Goal: Information Seeking & Learning: Learn about a topic

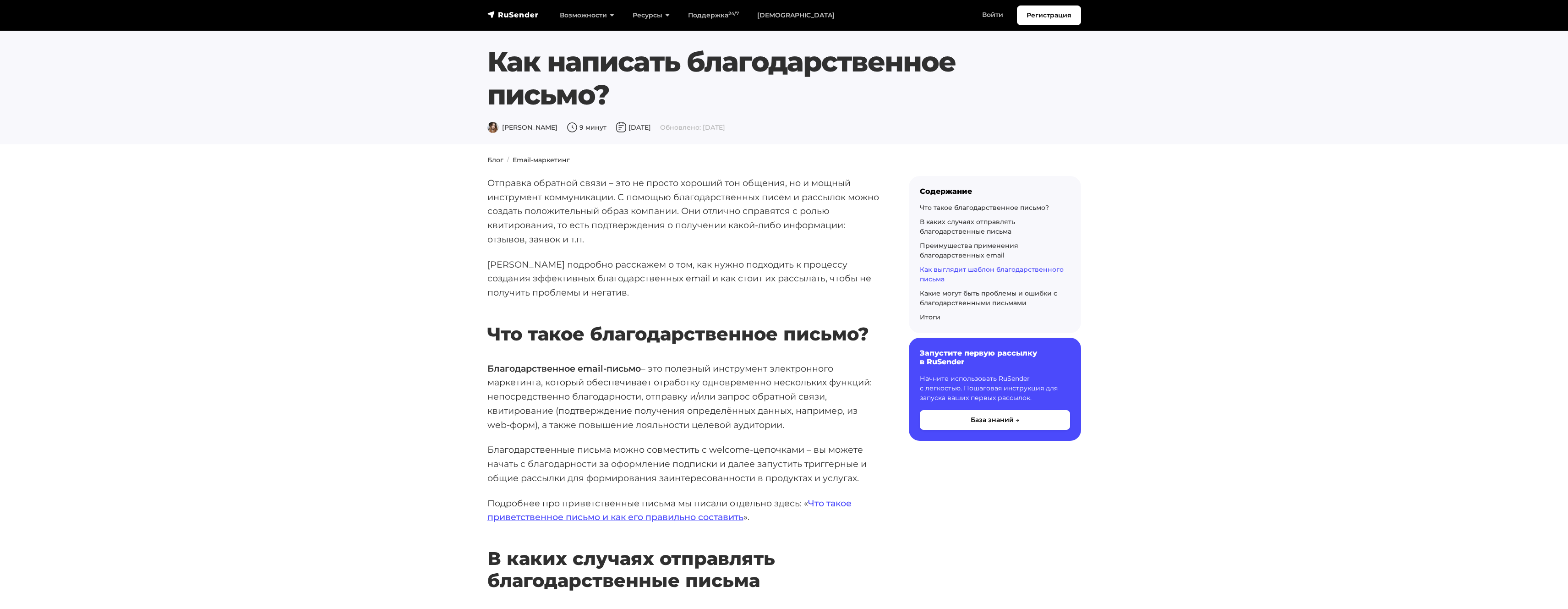
click at [946, 269] on link "Как выглядит шаблон благодарственного письма" at bounding box center [991, 274] width 144 height 18
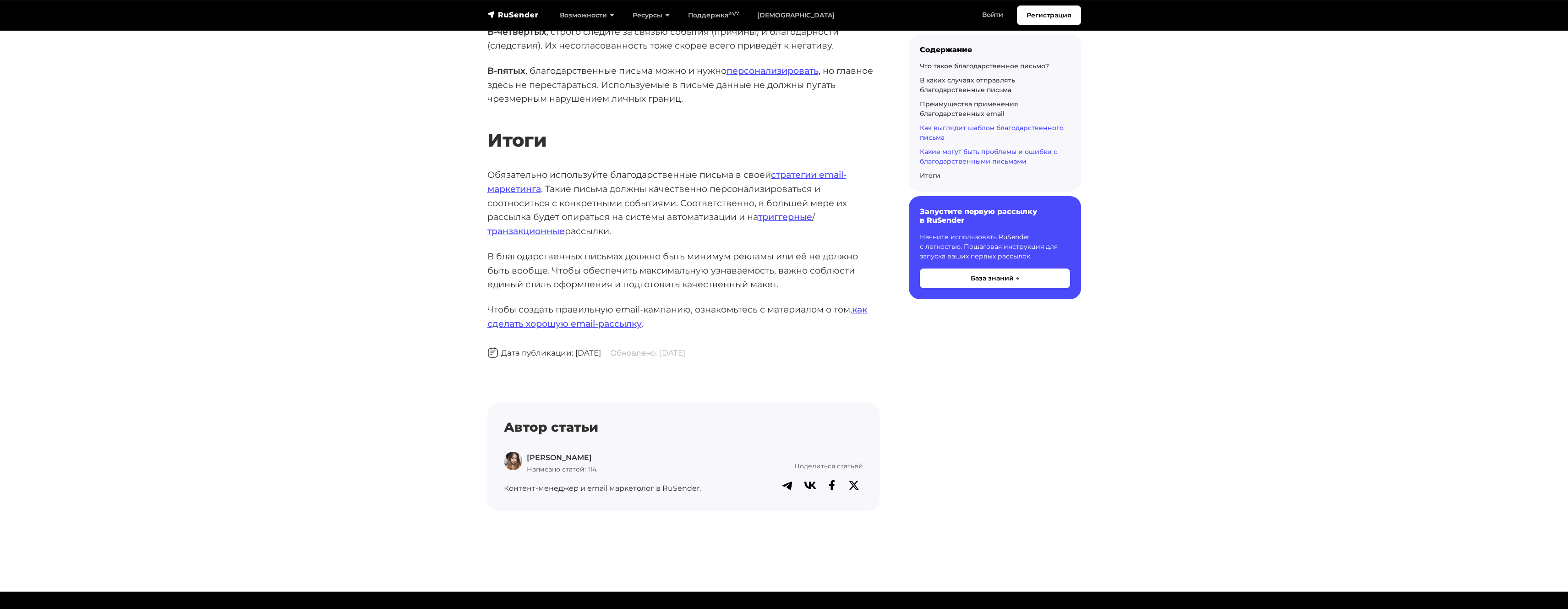
scroll to position [5624, 0]
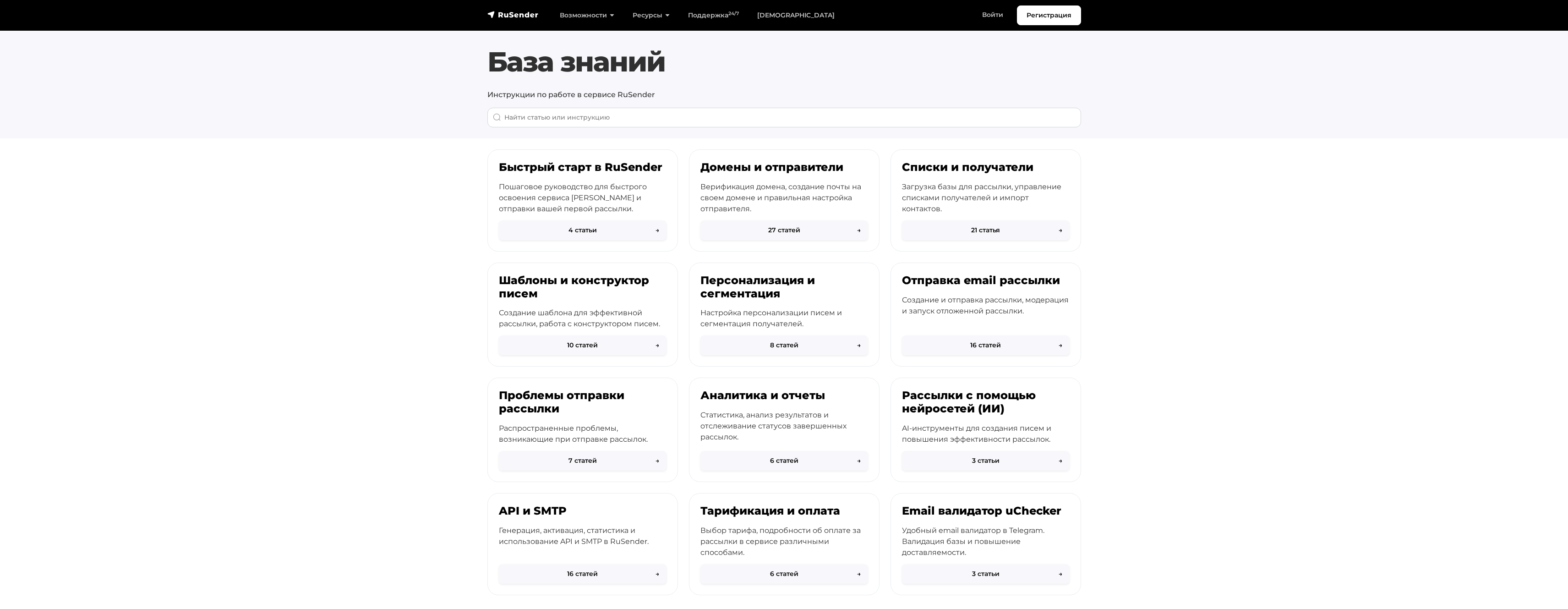
scroll to position [37, 0]
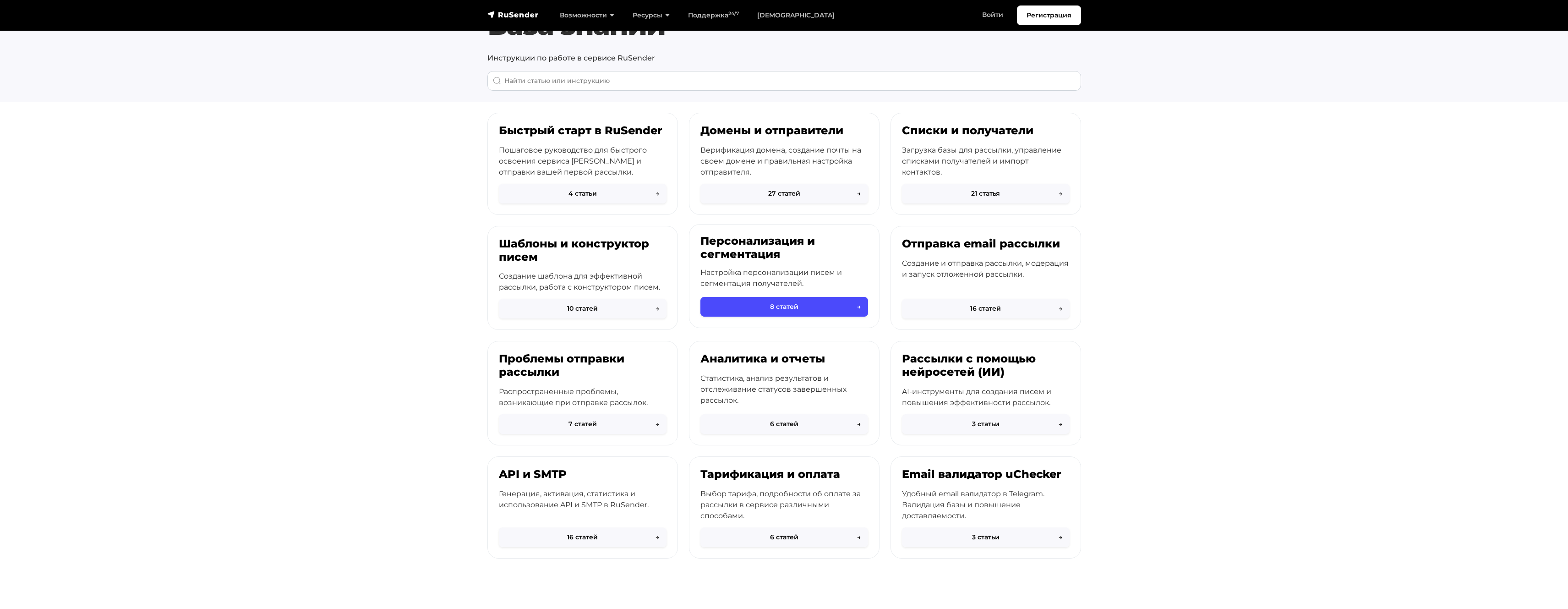
click at [739, 243] on h3 "Персонализация и сегментация" at bounding box center [784, 248] width 168 height 27
